Goal: Task Accomplishment & Management: Complete application form

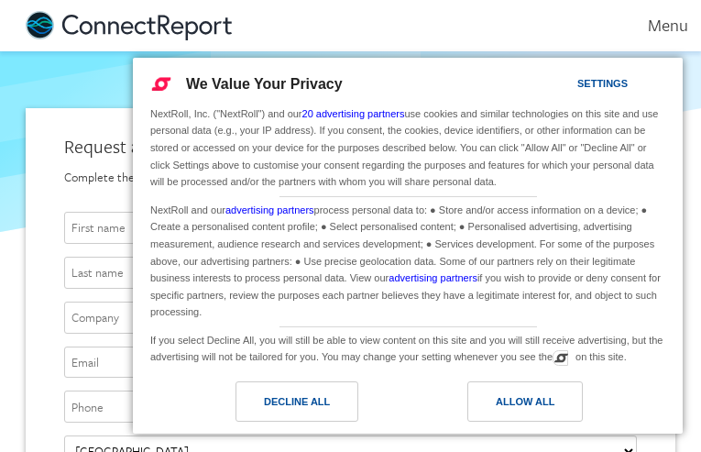
type input "zjVRbVrTutQr"
type input "FpvmPyvzf"
type input "FDsmSdqZTPbf"
type input "[EMAIL_ADDRESS][DOMAIN_NAME]"
type input "7070970238"
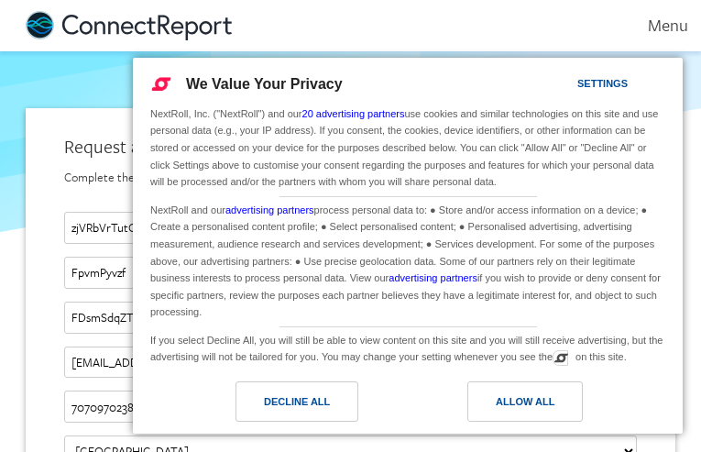
type input "[EMAIL_ADDRESS][DOMAIN_NAME]"
type input "YEXLbblkcMFbLVW"
